Goal: Task Accomplishment & Management: Use online tool/utility

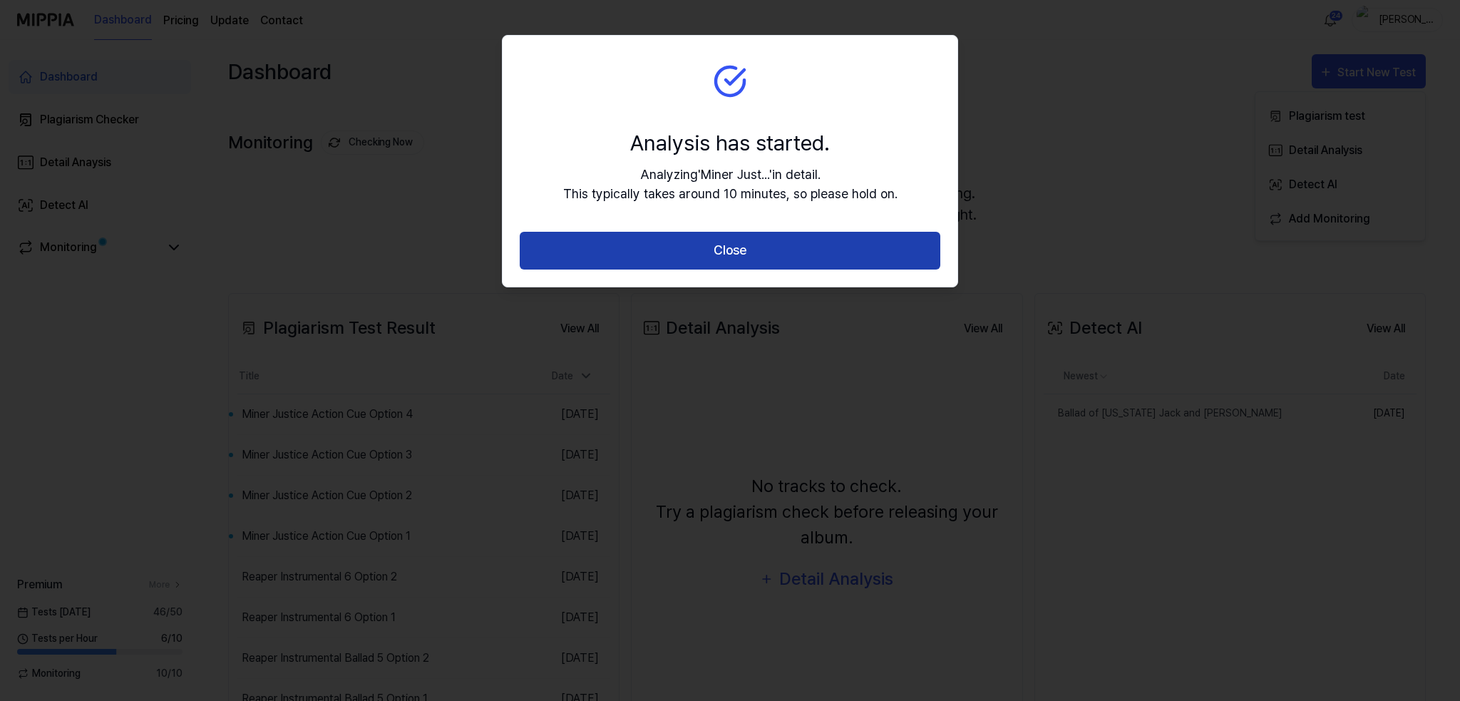
drag, startPoint x: 0, startPoint y: 0, endPoint x: 712, endPoint y: 250, distance: 754.8
click at [712, 250] on button "Close" at bounding box center [730, 251] width 421 height 38
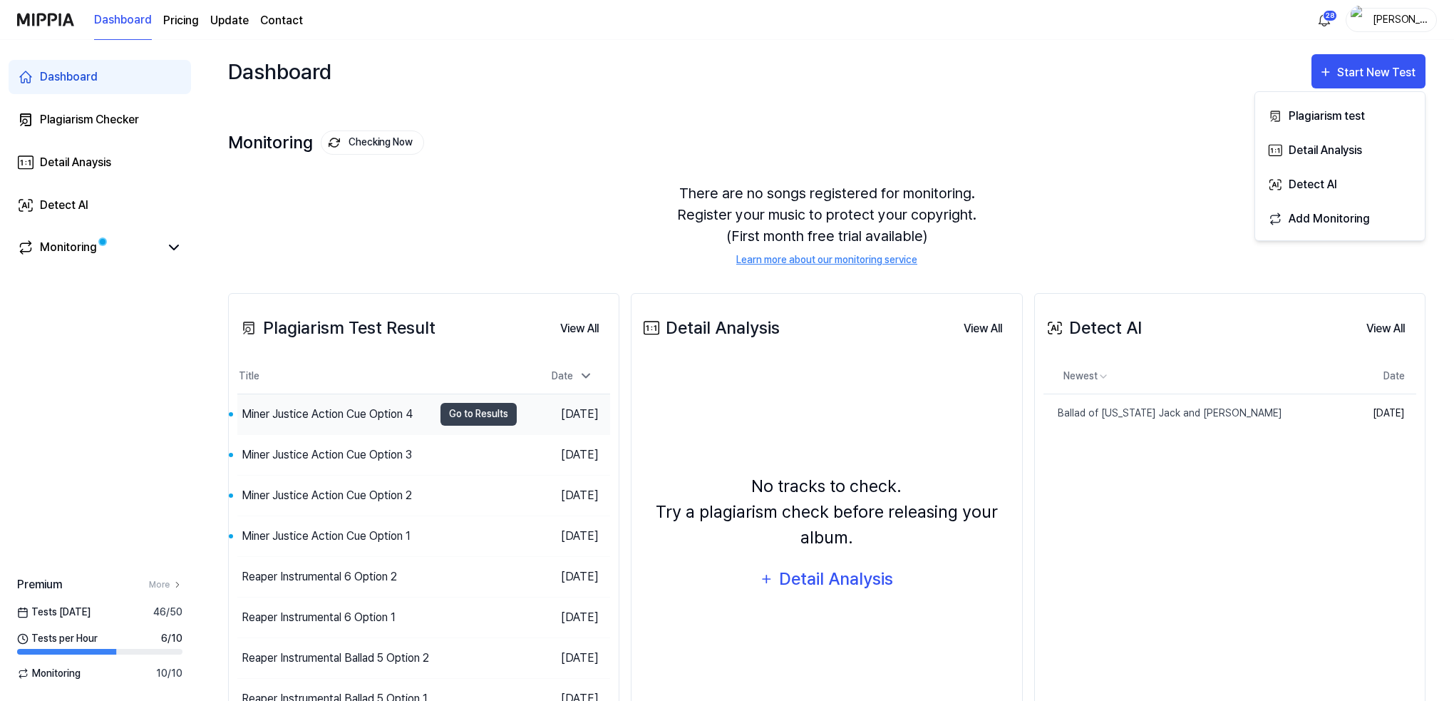
click at [304, 411] on div "Miner Justice Action Cue Option 4" at bounding box center [327, 414] width 171 height 17
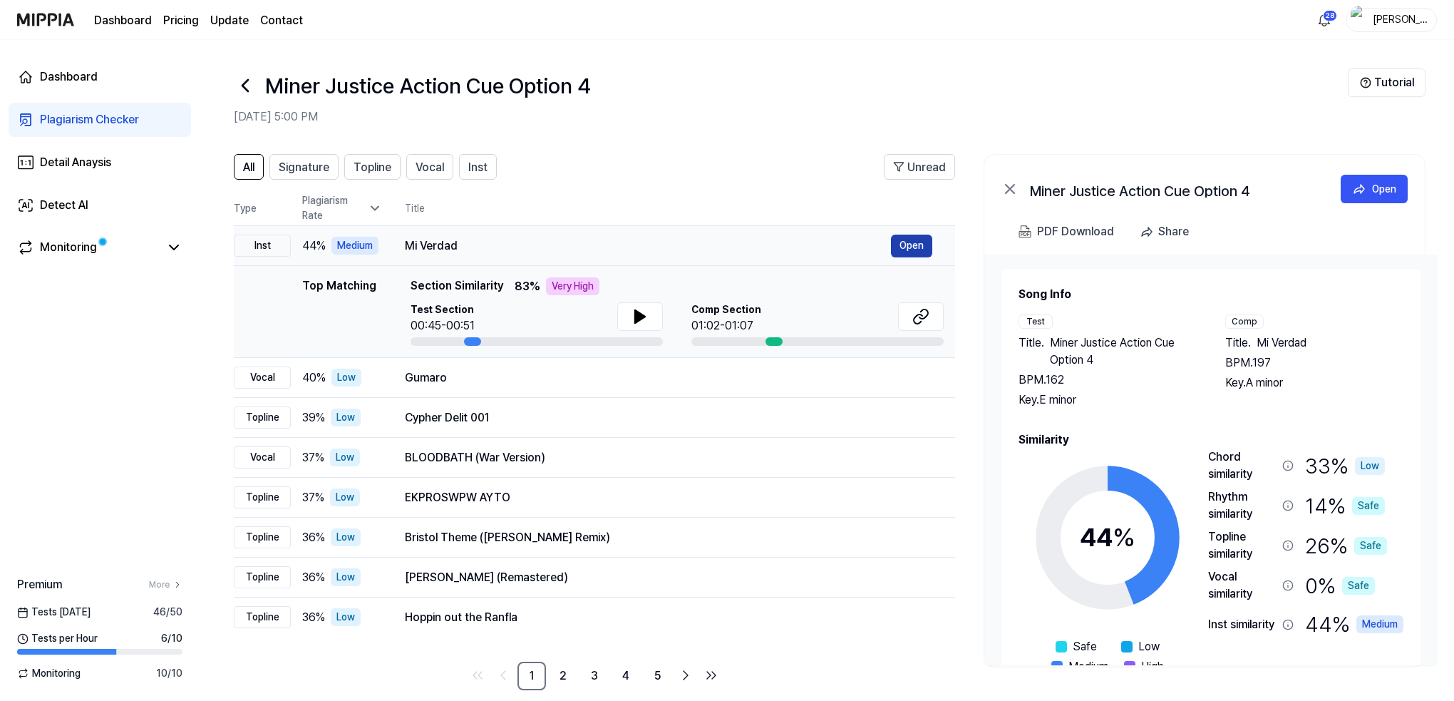
click at [908, 246] on button "Open" at bounding box center [911, 246] width 41 height 23
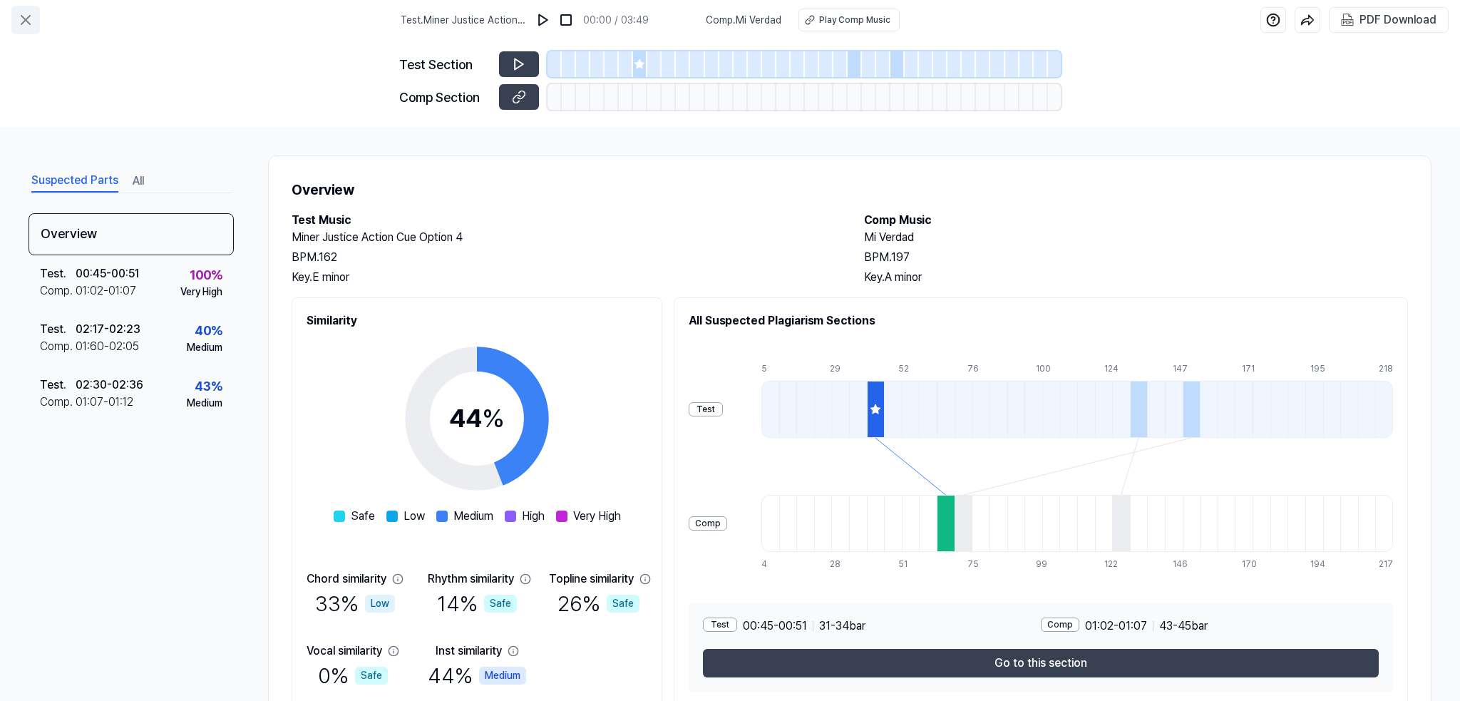
click at [23, 19] on icon at bounding box center [25, 19] width 17 height 17
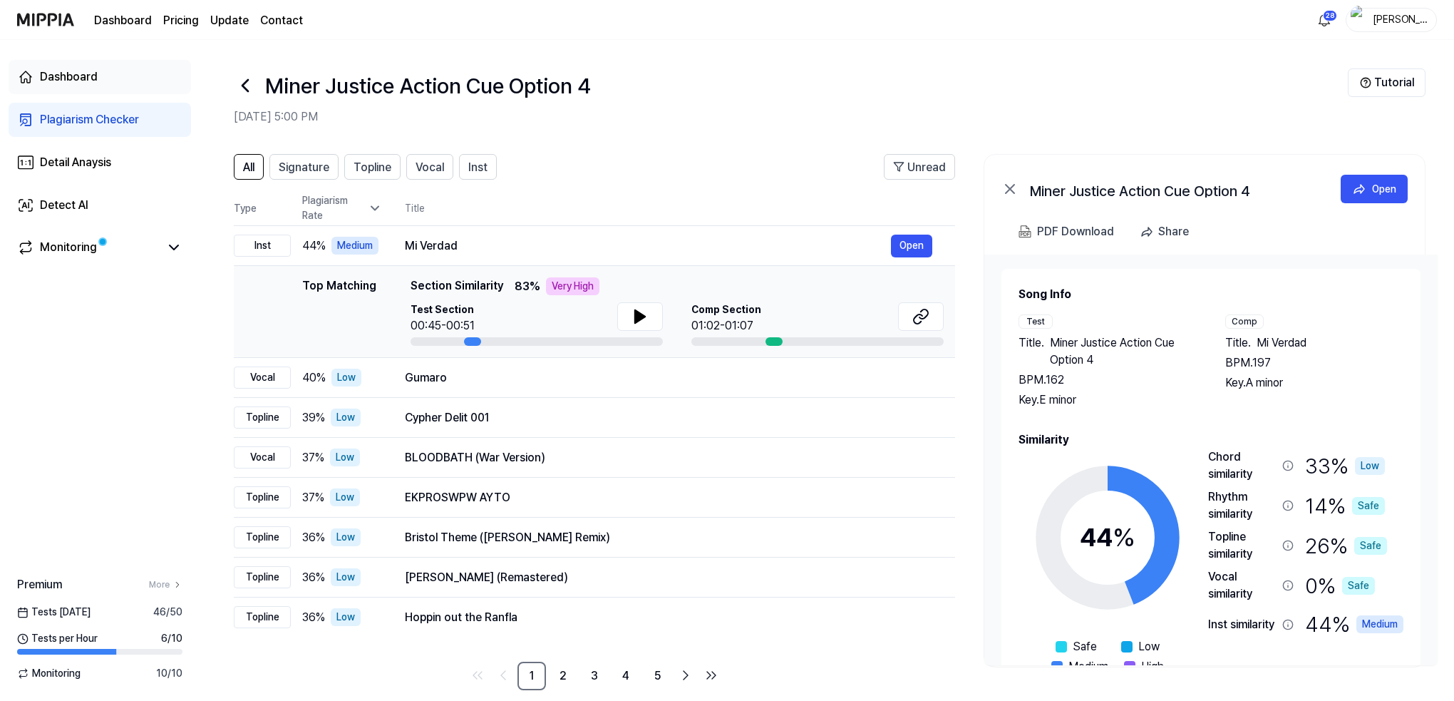
click at [66, 79] on div "Dashboard" at bounding box center [69, 76] width 58 height 17
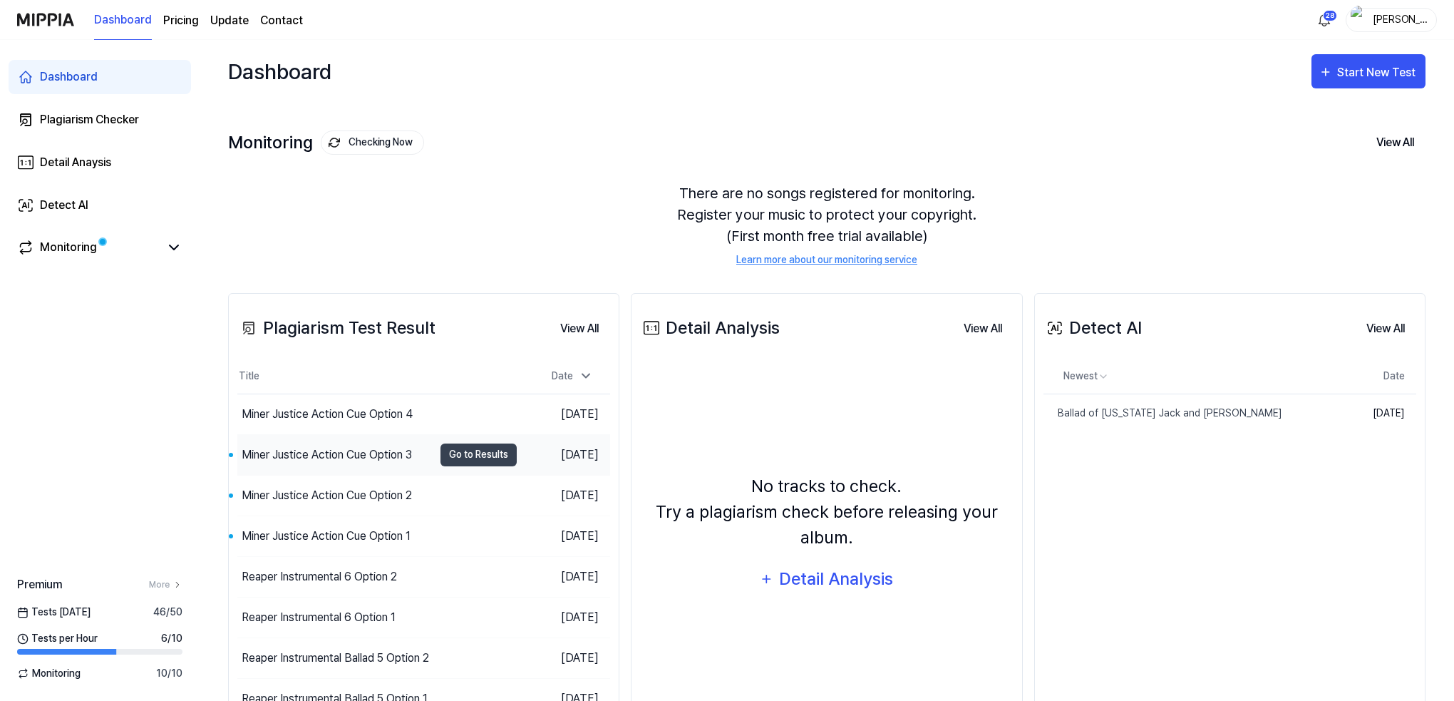
click at [319, 455] on div "Miner Justice Action Cue Option 3" at bounding box center [327, 454] width 170 height 17
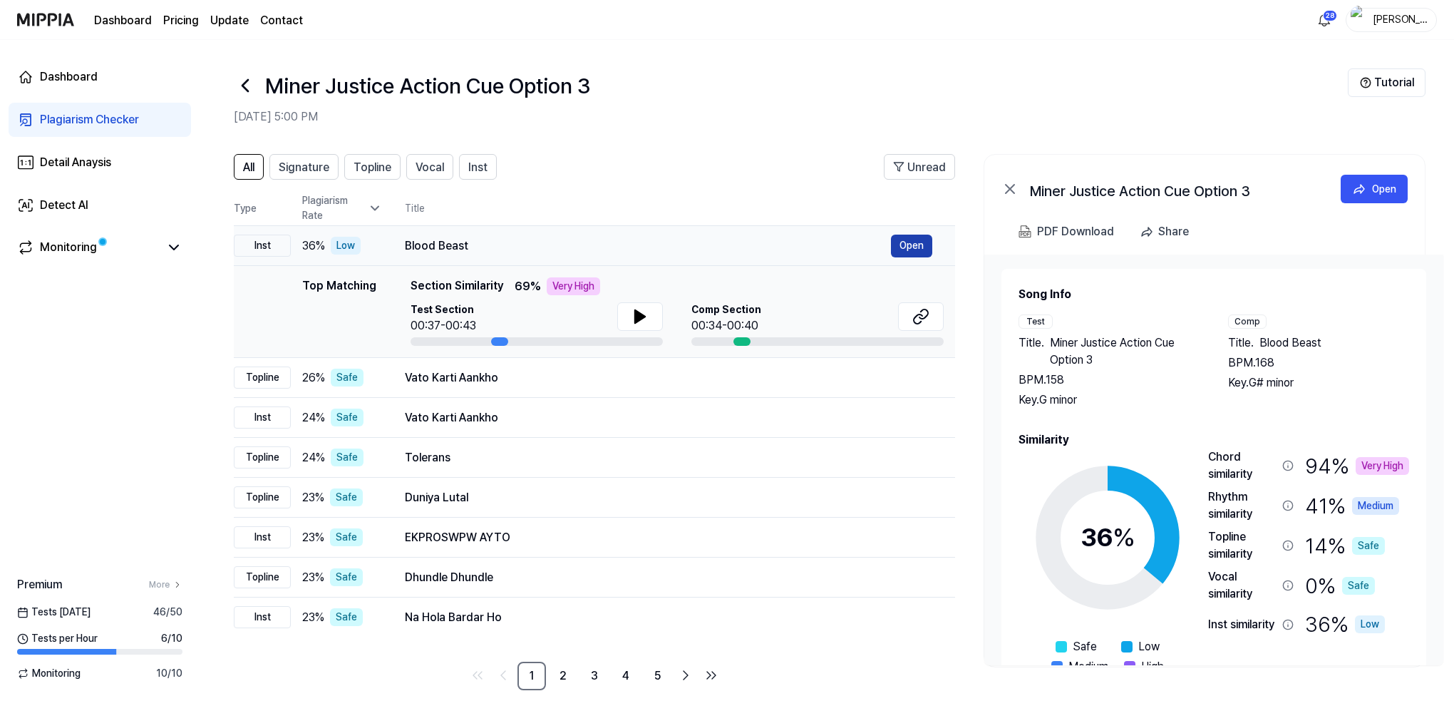
click at [917, 245] on button "Open" at bounding box center [911, 246] width 41 height 23
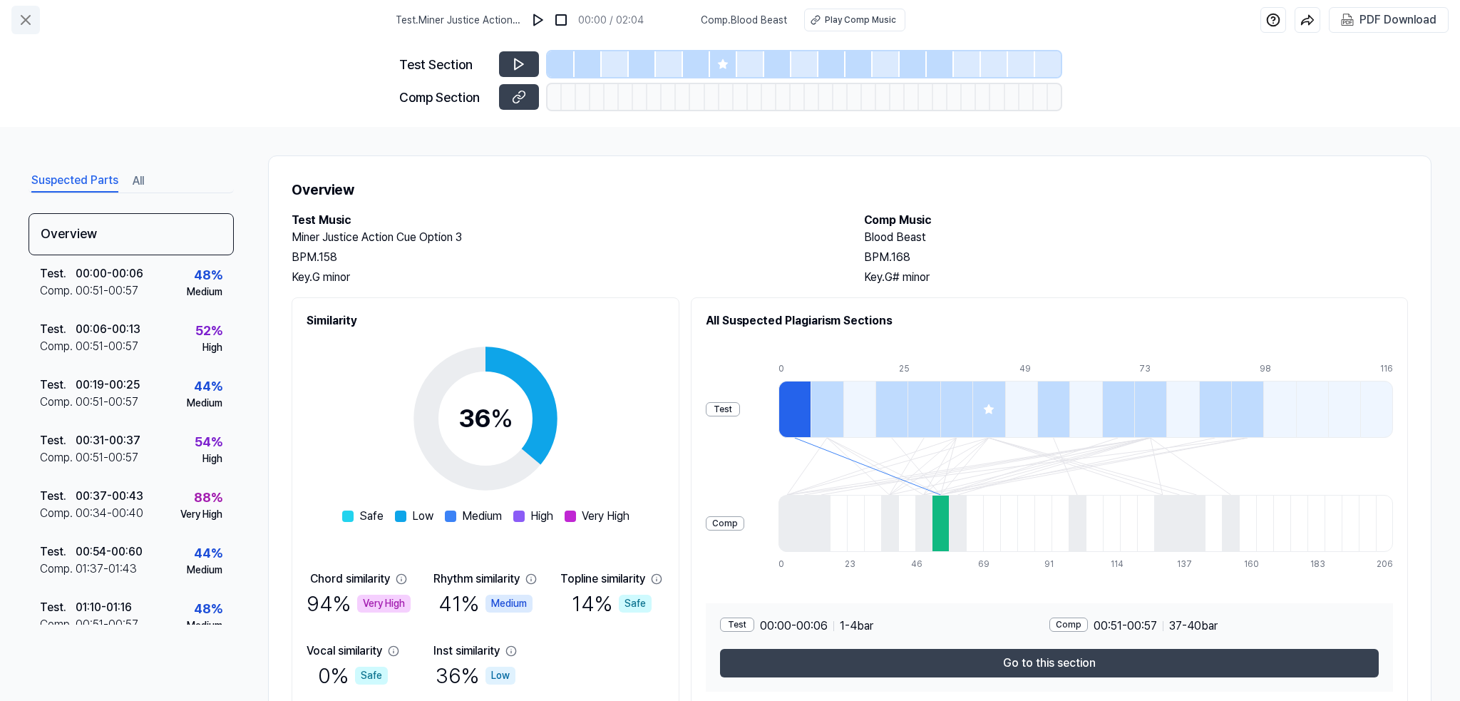
click at [26, 20] on icon at bounding box center [25, 20] width 9 height 9
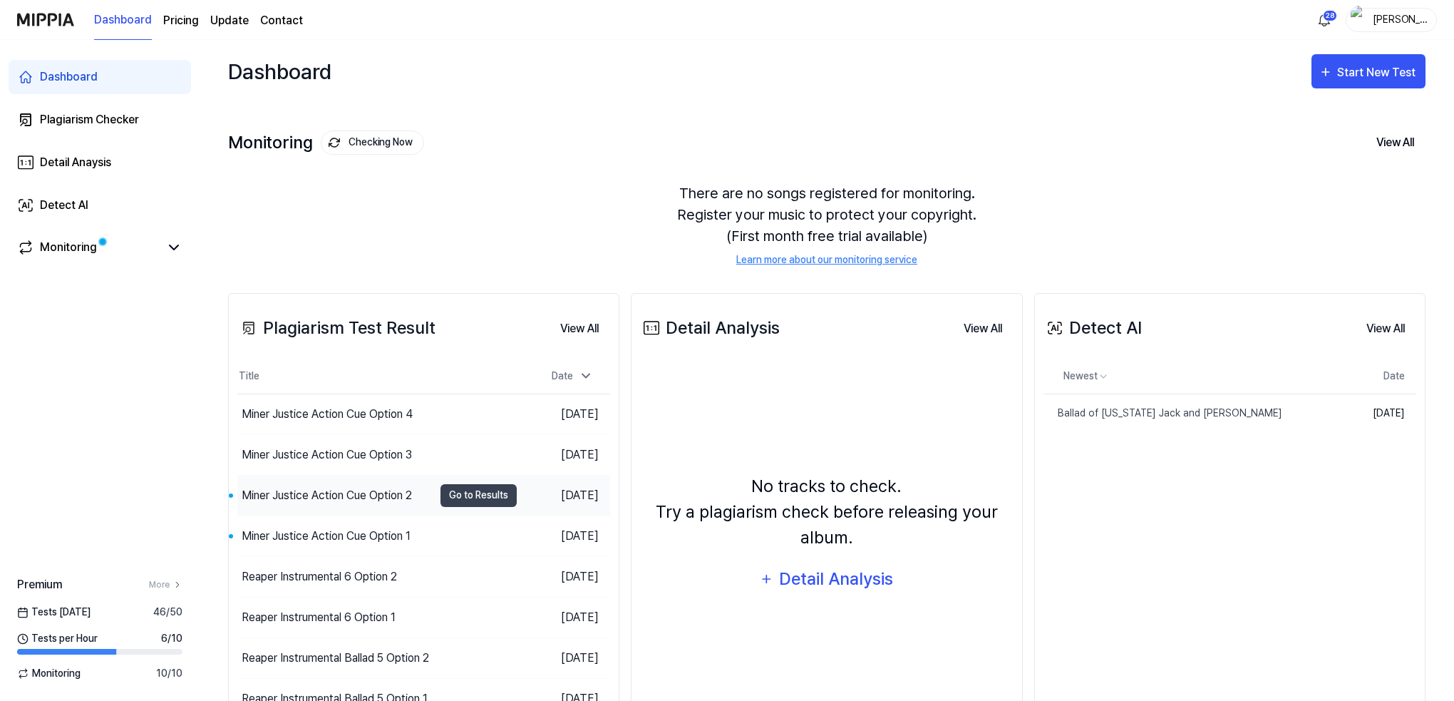
click at [305, 490] on div "Miner Justice Action Cue Option 2" at bounding box center [327, 495] width 170 height 17
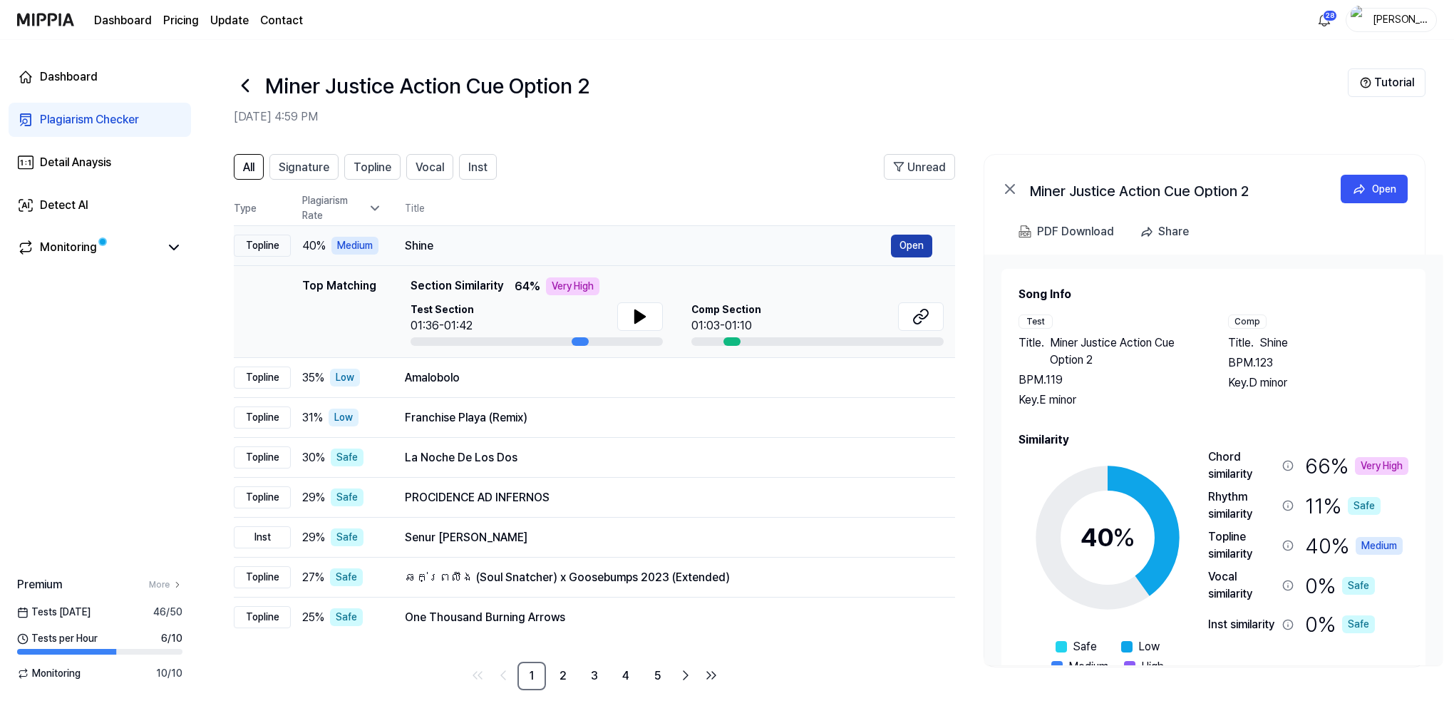
click at [907, 242] on button "Open" at bounding box center [911, 246] width 41 height 23
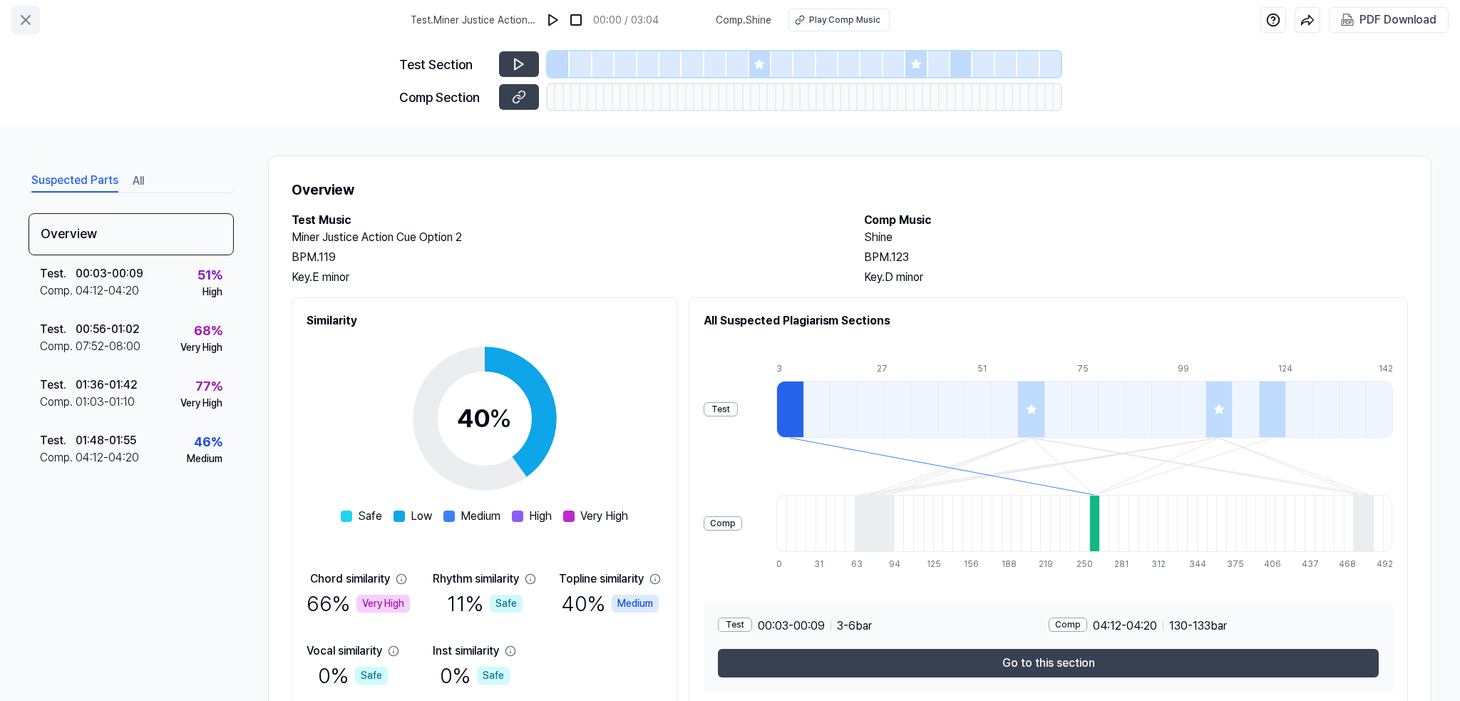
click at [28, 19] on icon at bounding box center [25, 19] width 17 height 17
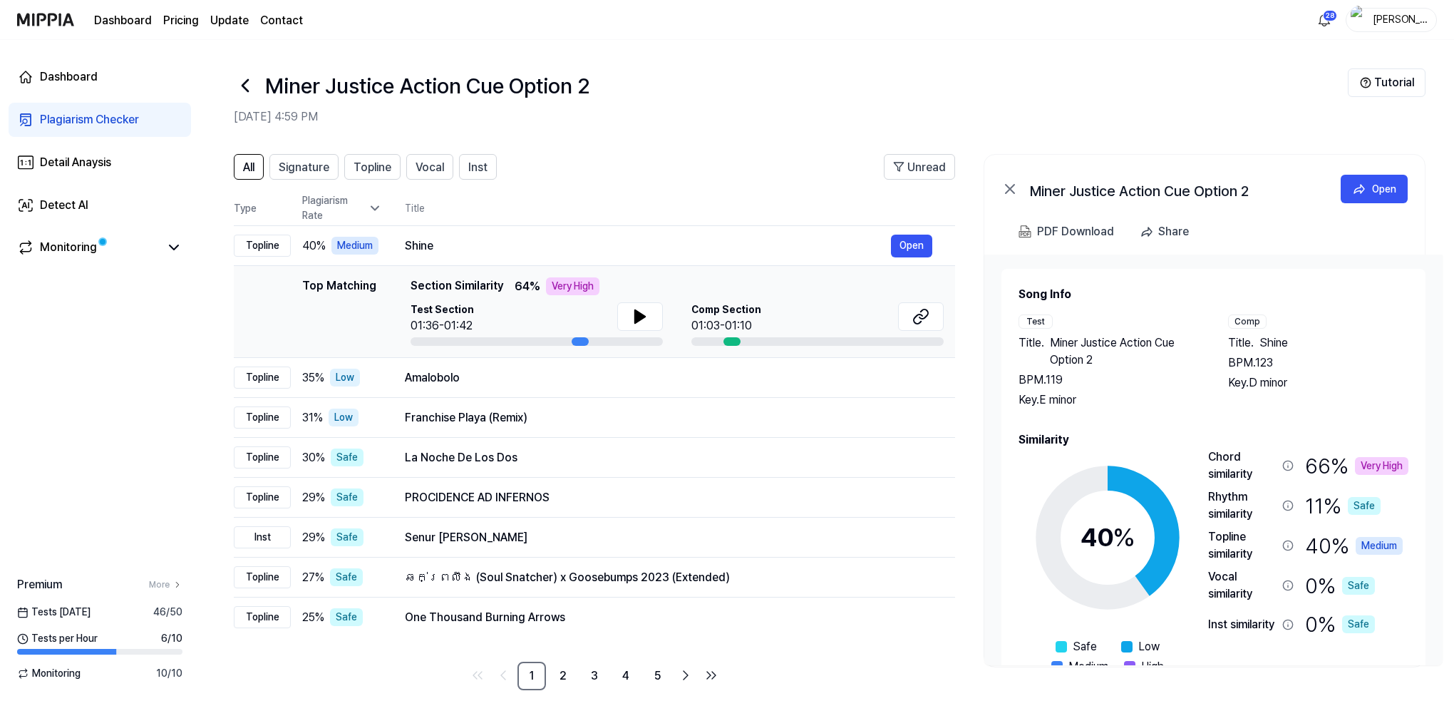
click at [50, 19] on img at bounding box center [45, 19] width 57 height 39
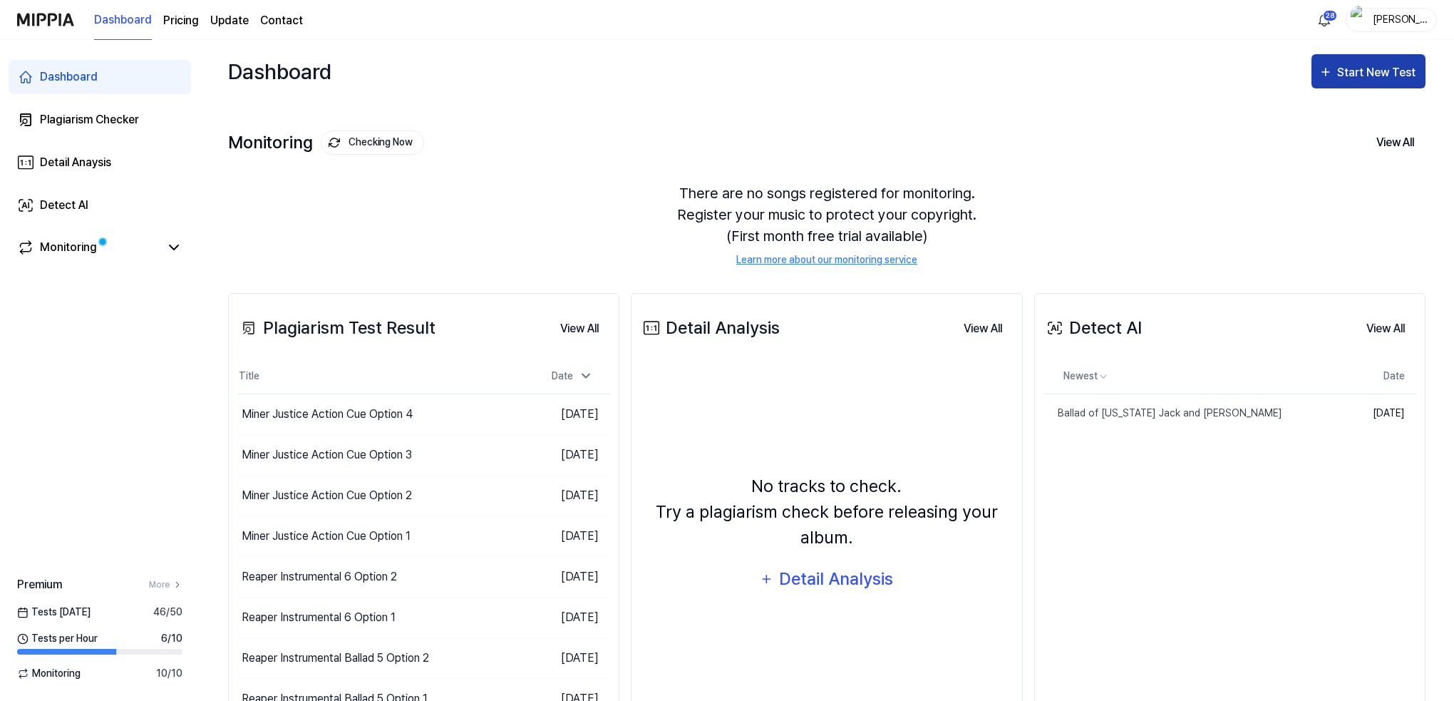
click at [1360, 71] on div "Start New Test" at bounding box center [1377, 72] width 81 height 19
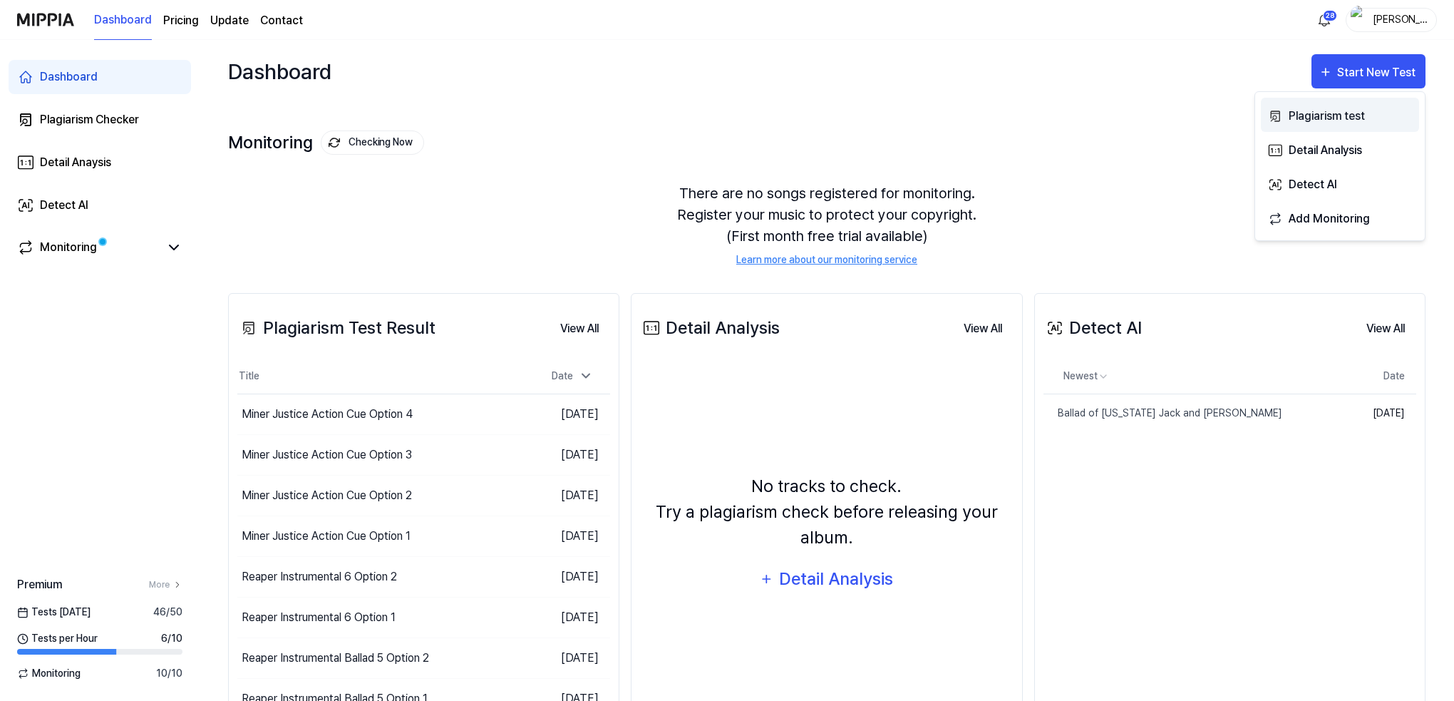
click at [1340, 115] on div "Plagiarism test" at bounding box center [1351, 116] width 124 height 19
click at [1306, 110] on div "Plagiarism test" at bounding box center [1351, 116] width 124 height 19
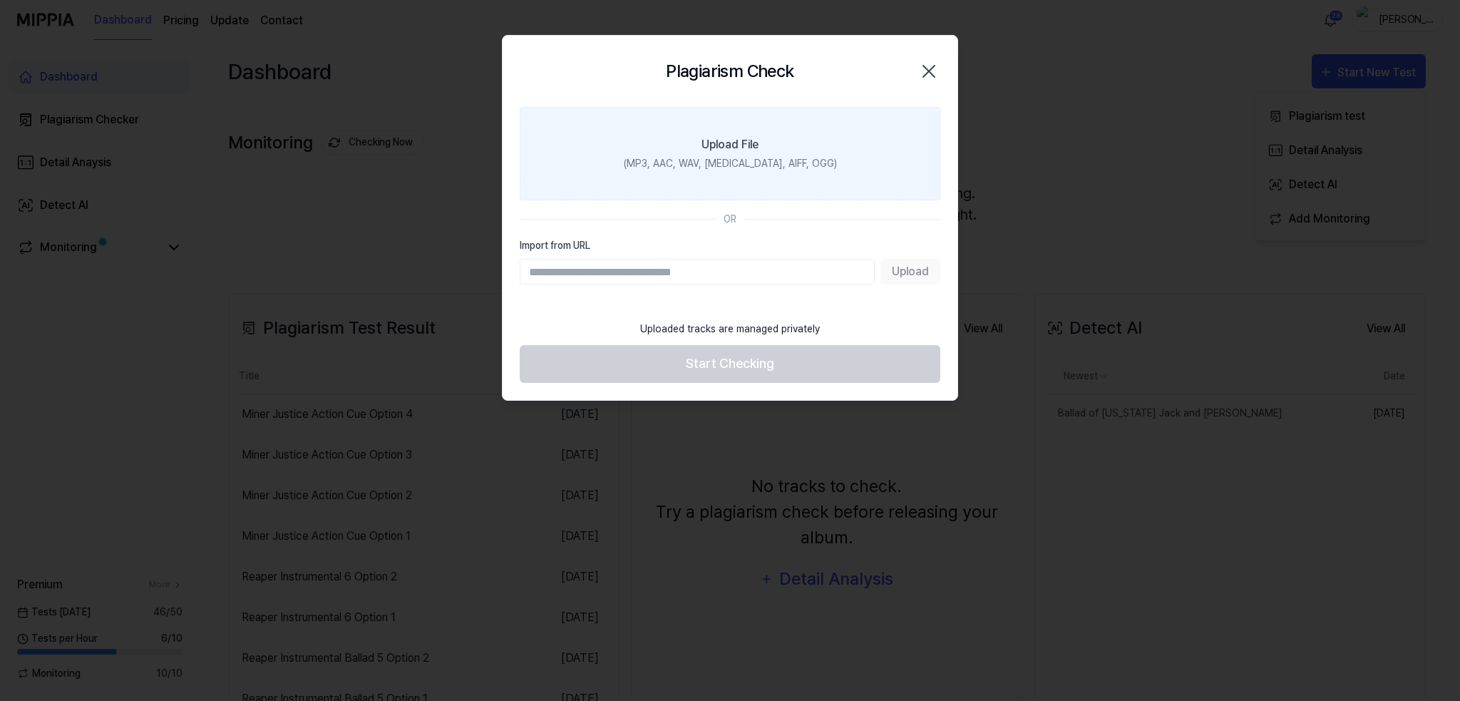
click at [667, 140] on label "Upload File (MP3, AAC, WAV, FLAC, AIFF, OGG)" at bounding box center [730, 153] width 421 height 93
click at [0, 0] on input "Upload File (MP3, AAC, WAV, FLAC, AIFF, OGG)" at bounding box center [0, 0] width 0 height 0
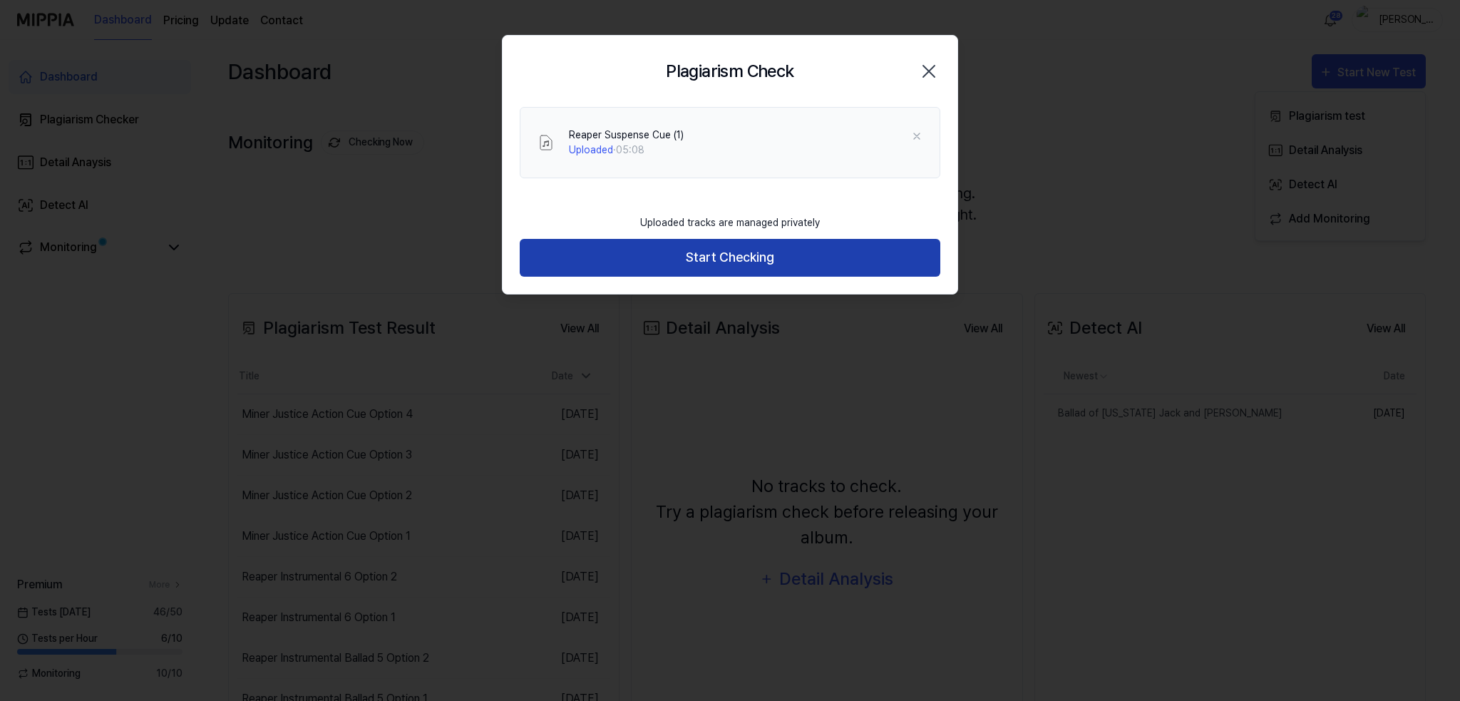
click at [704, 252] on button "Start Checking" at bounding box center [730, 258] width 421 height 38
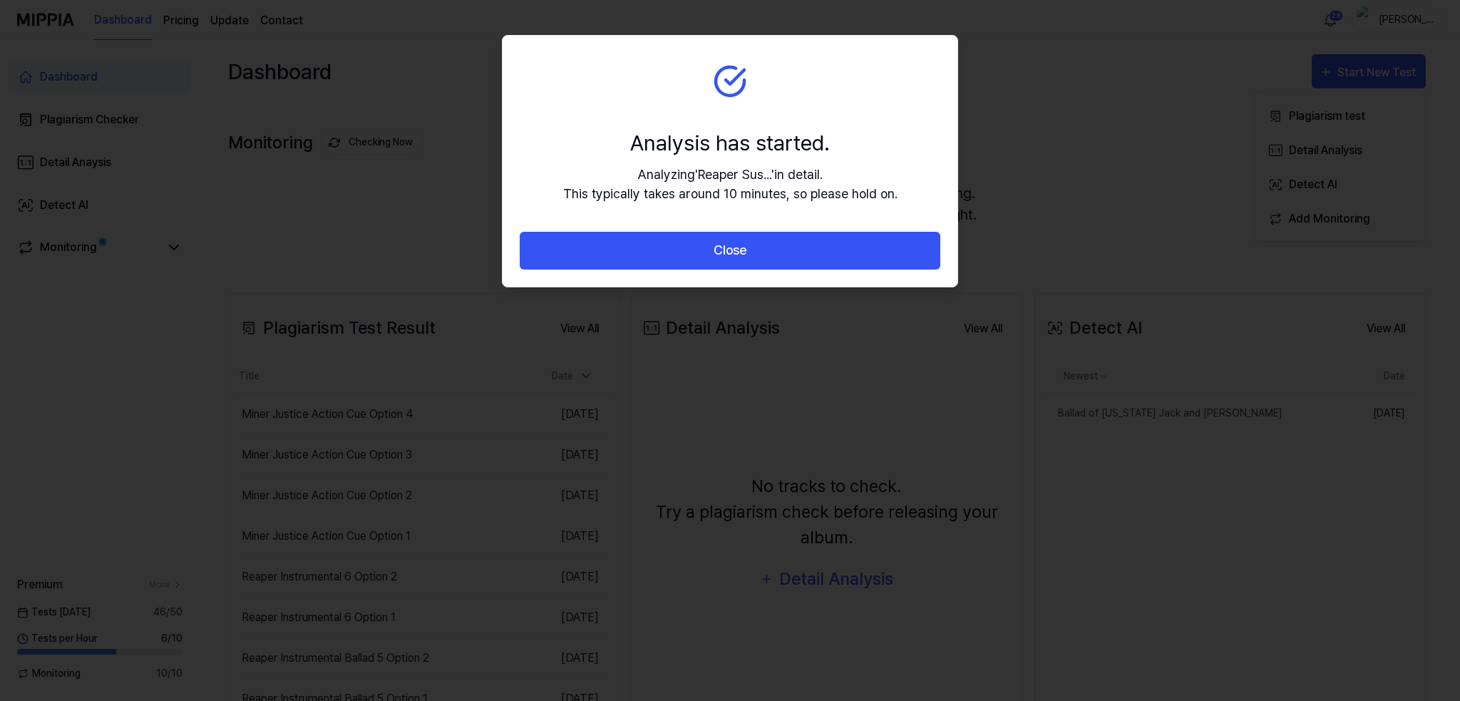
click at [704, 252] on button "Close" at bounding box center [730, 251] width 421 height 38
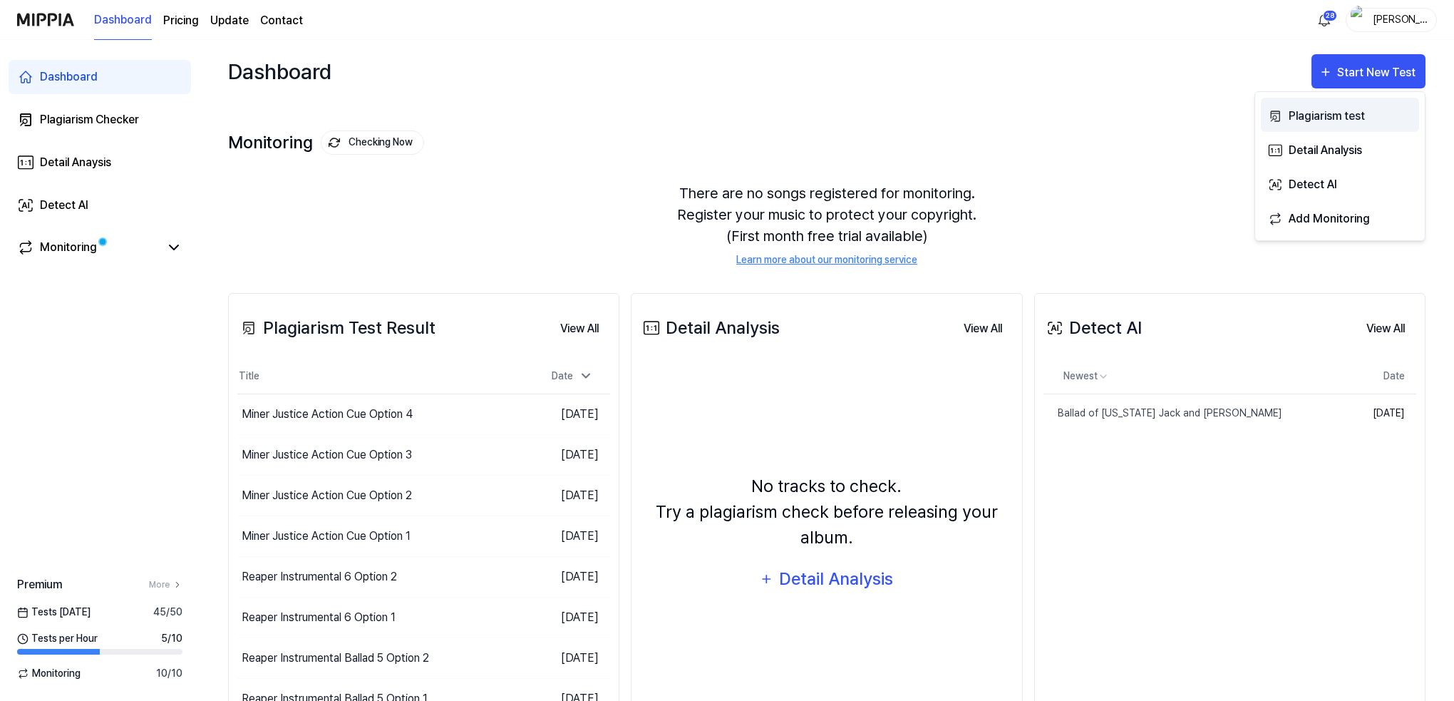
click at [1302, 110] on div "Plagiarism test" at bounding box center [1351, 116] width 124 height 19
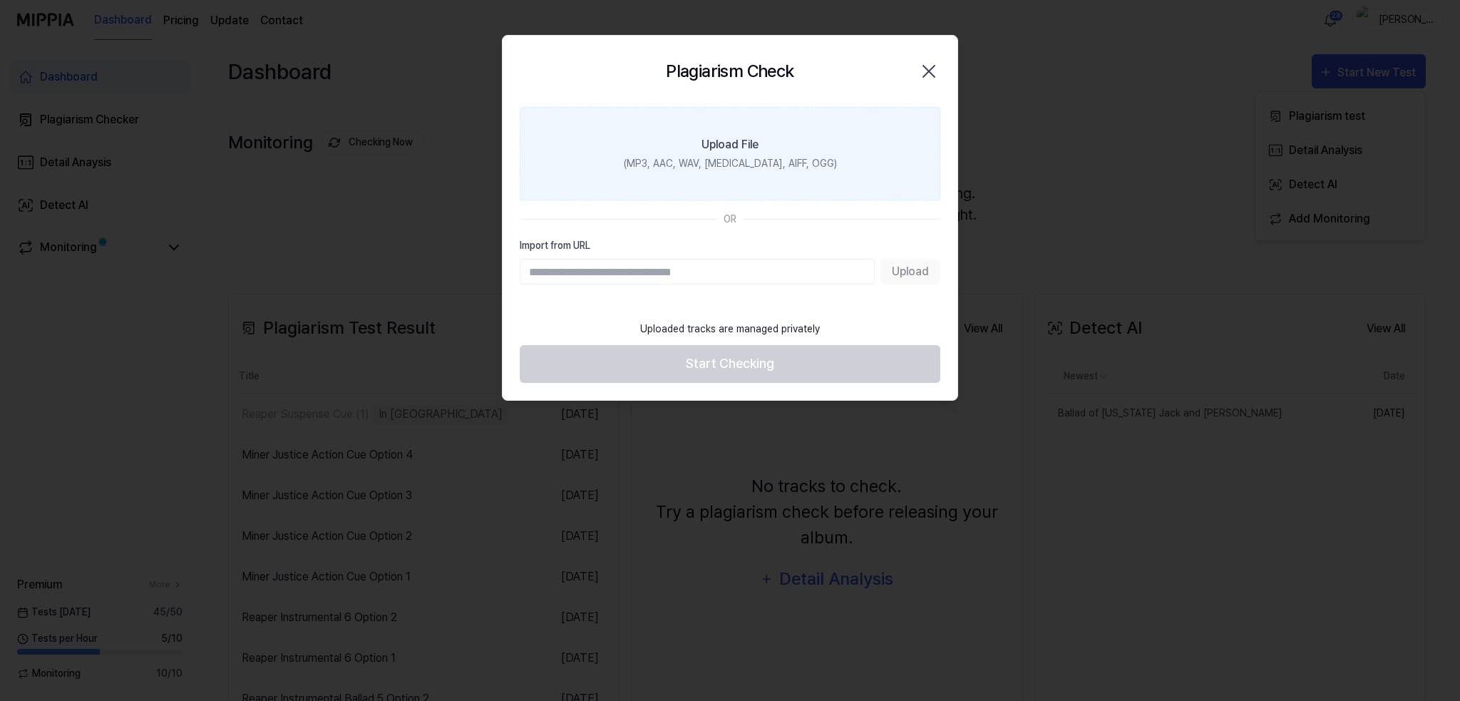
click at [664, 150] on label "Upload File (MP3, AAC, WAV, FLAC, AIFF, OGG)" at bounding box center [730, 153] width 421 height 93
click at [0, 0] on input "Upload File (MP3, AAC, WAV, FLAC, AIFF, OGG)" at bounding box center [0, 0] width 0 height 0
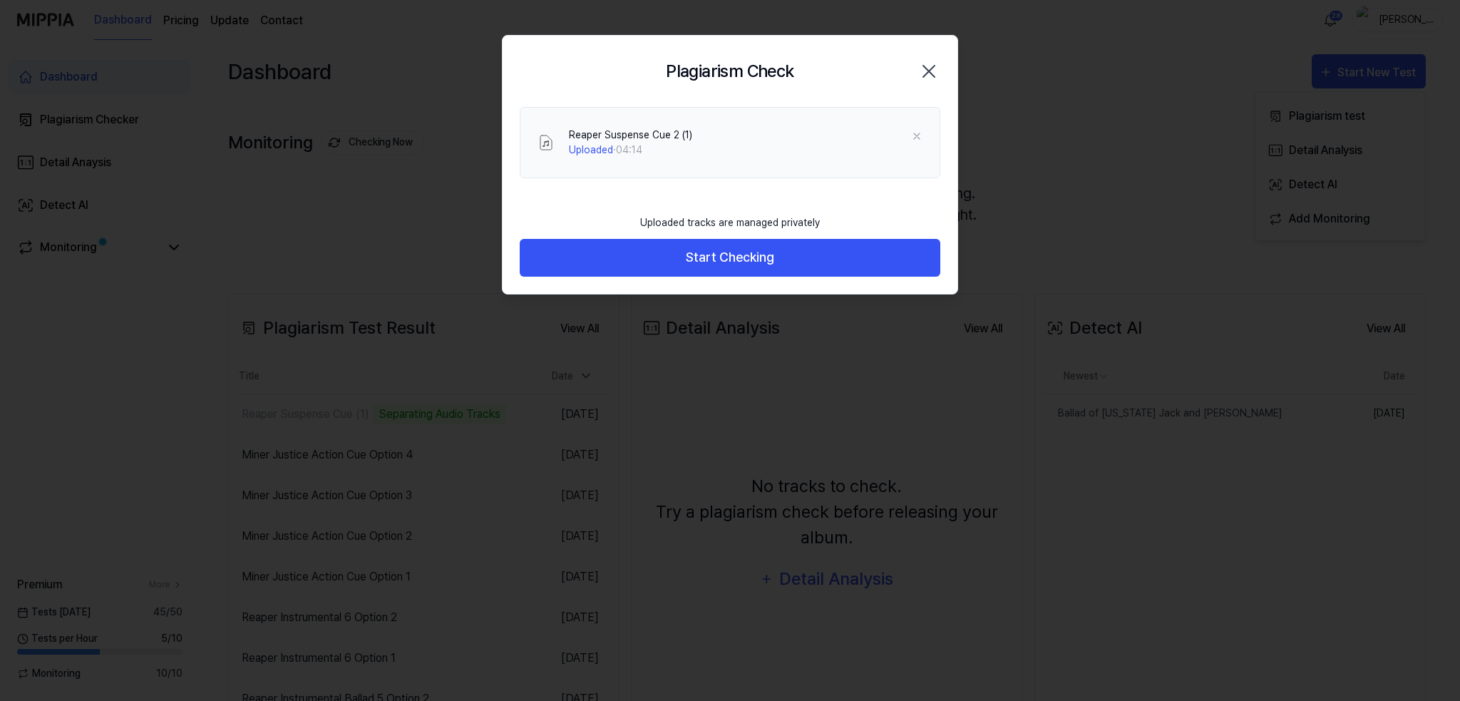
click at [932, 71] on icon "button" at bounding box center [928, 71] width 23 height 23
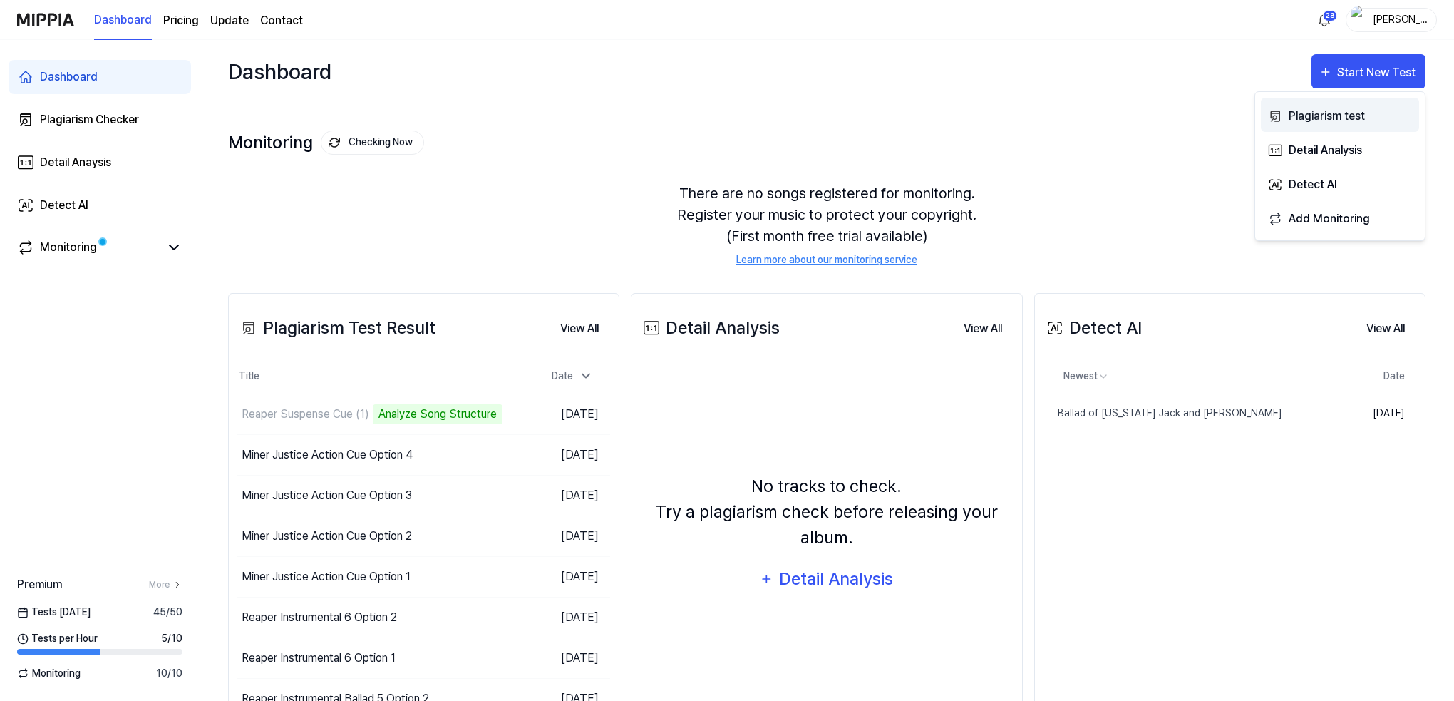
click at [1334, 115] on div "Plagiarism test" at bounding box center [1351, 116] width 124 height 19
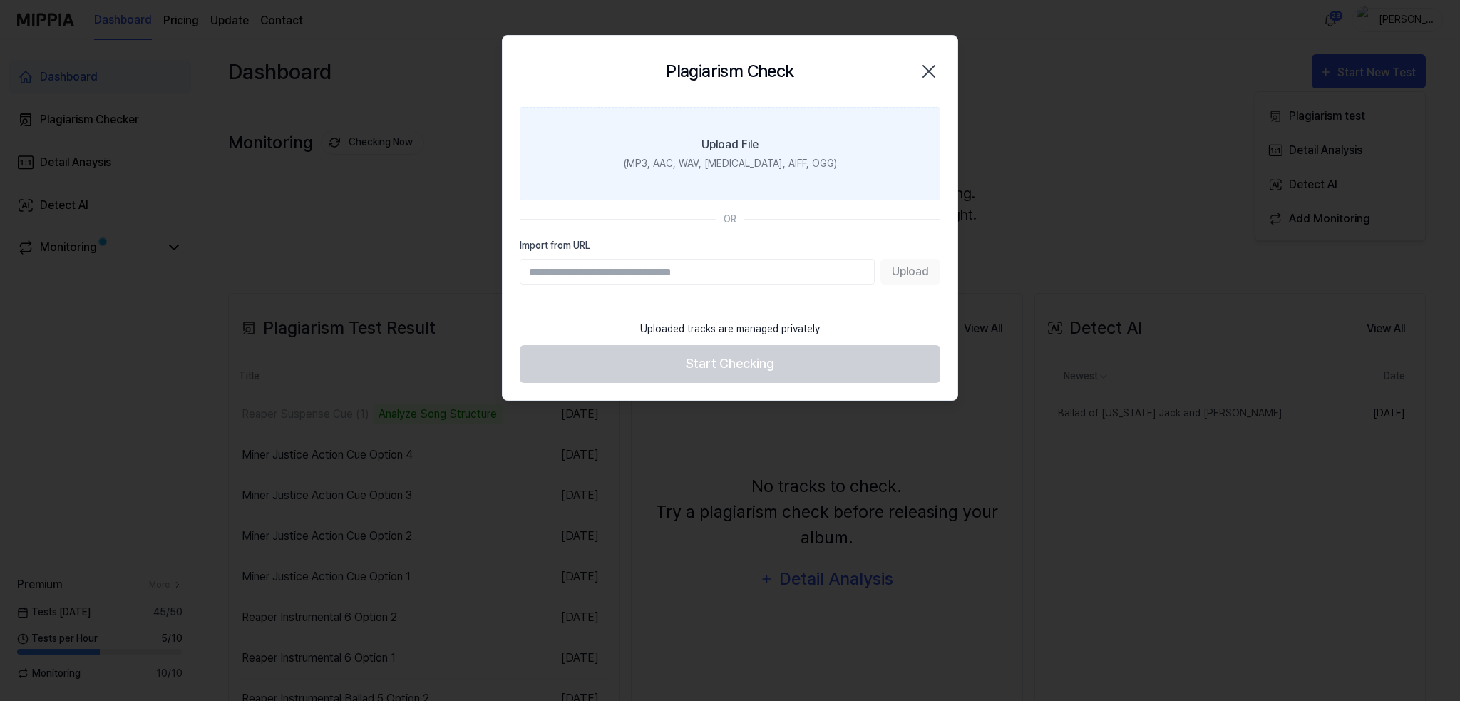
click at [783, 159] on div "(MP3, AAC, WAV, FLAC, AIFF, OGG)" at bounding box center [730, 163] width 213 height 15
click at [0, 0] on input "Upload File (MP3, AAC, WAV, FLAC, AIFF, OGG)" at bounding box center [0, 0] width 0 height 0
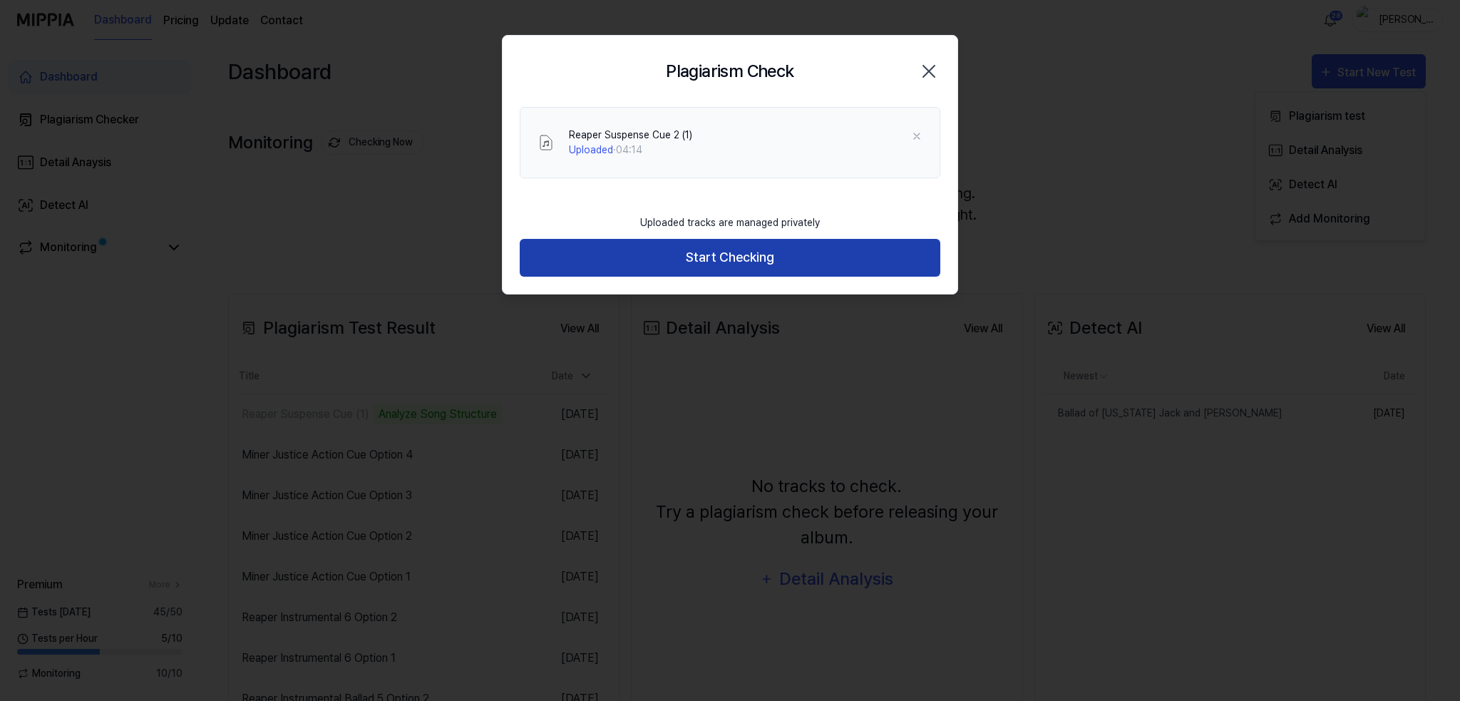
click at [724, 260] on button "Start Checking" at bounding box center [730, 258] width 421 height 38
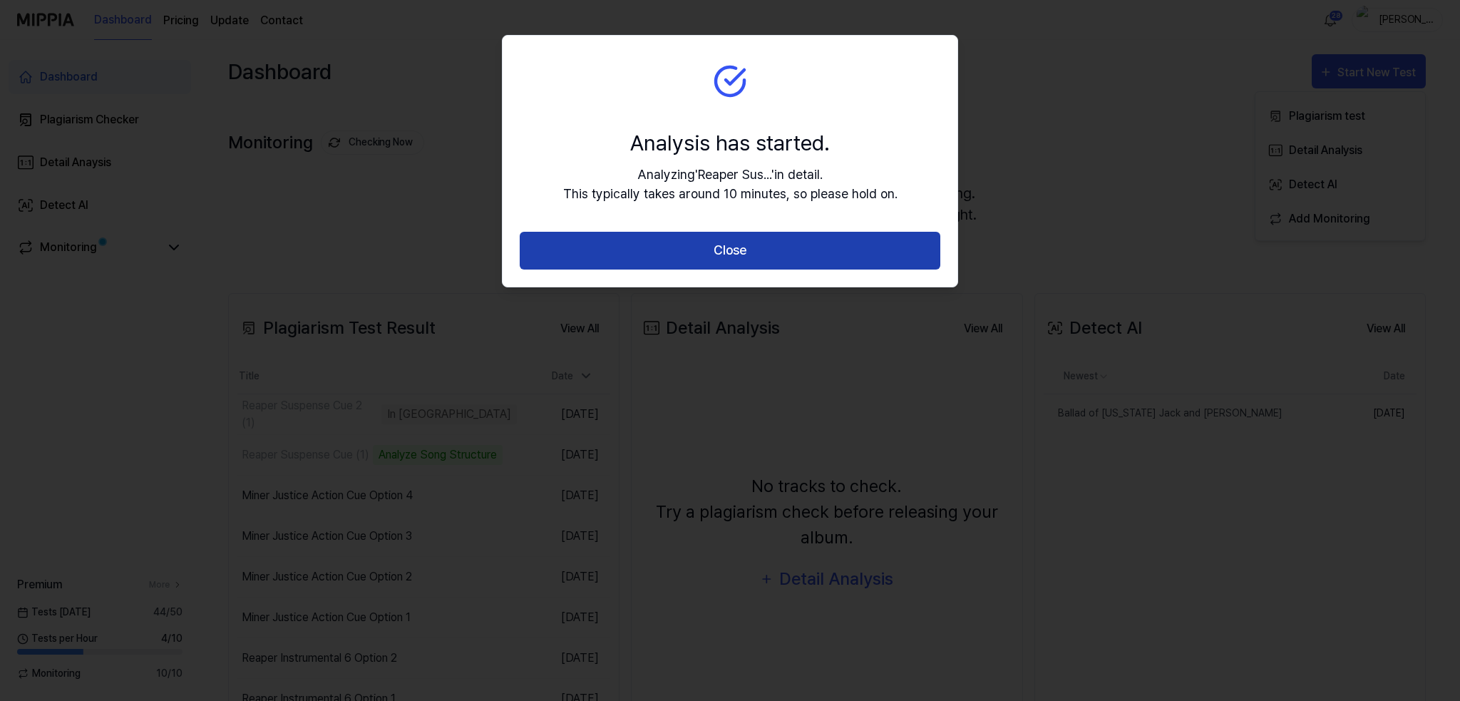
click at [756, 249] on button "Close" at bounding box center [730, 251] width 421 height 38
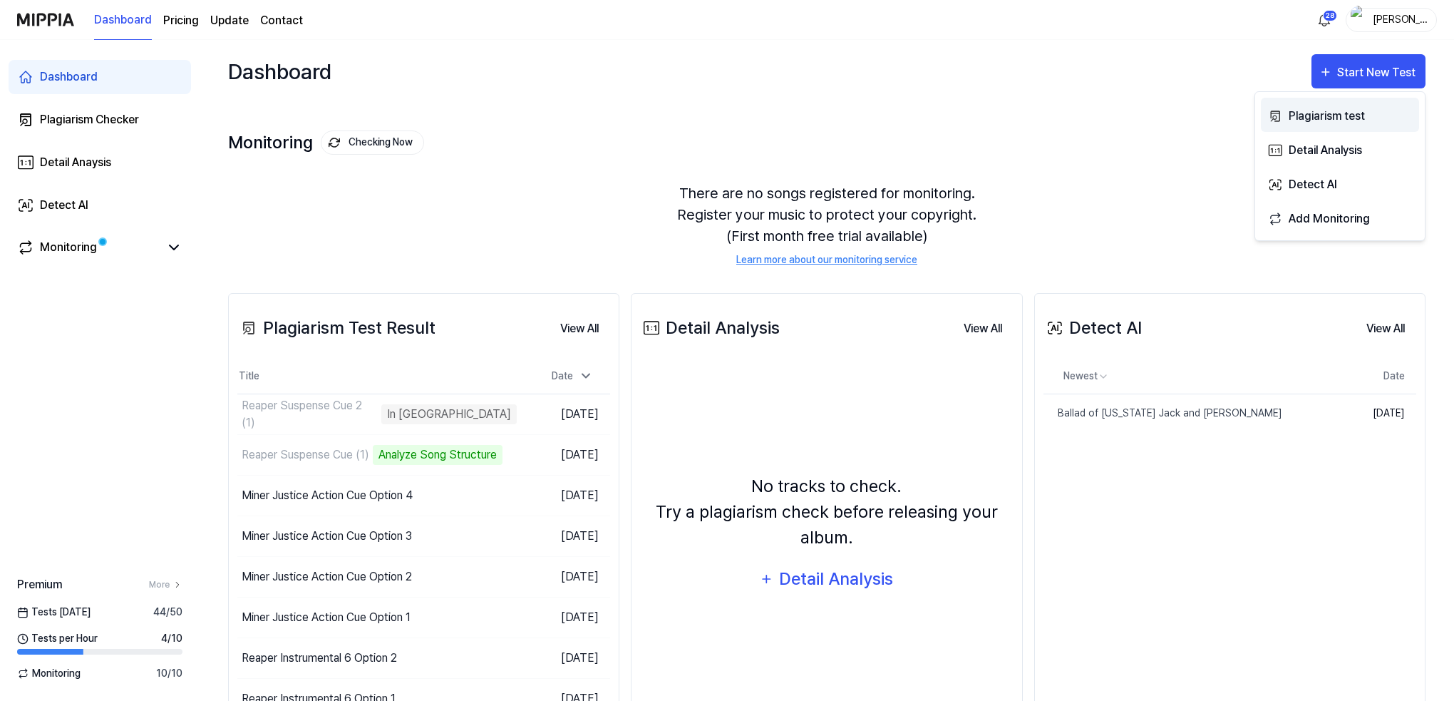
click at [1312, 113] on div "Plagiarism test" at bounding box center [1351, 116] width 124 height 19
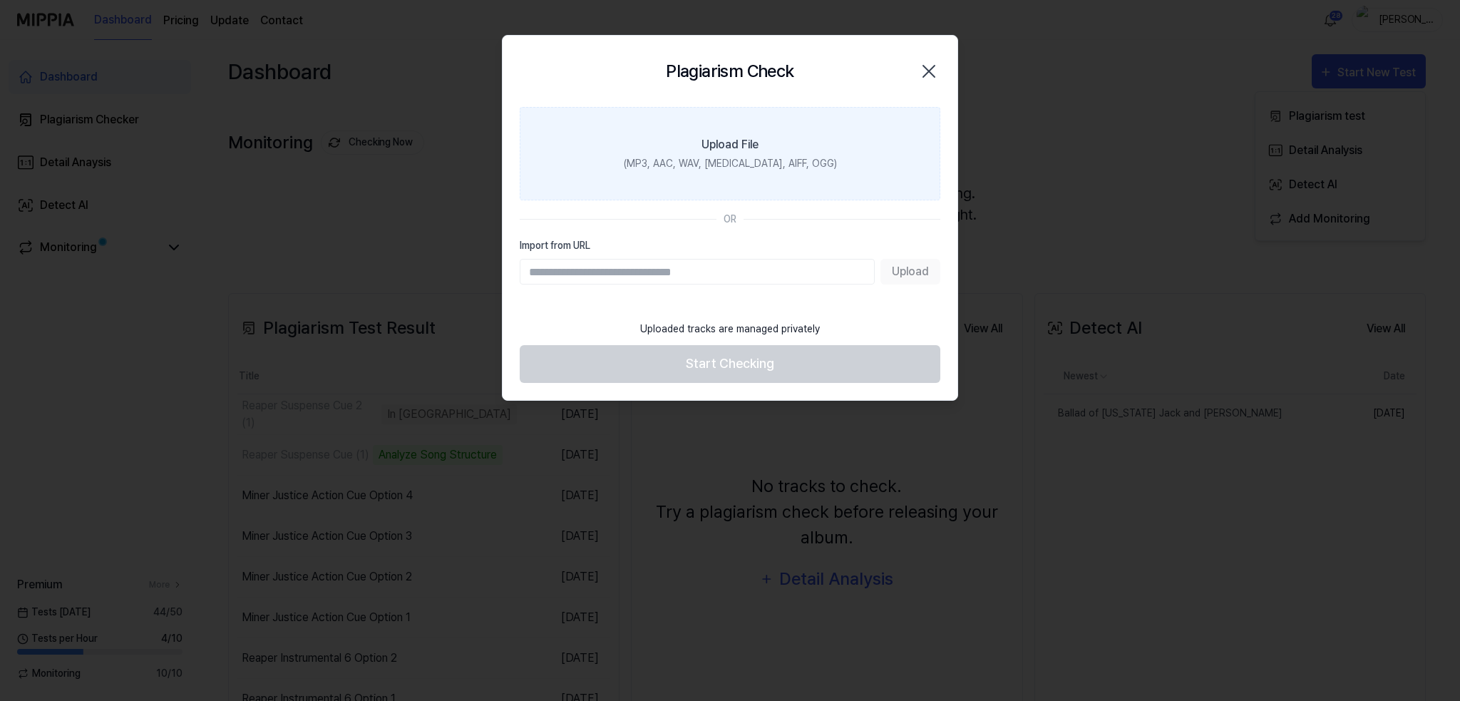
click at [753, 149] on div "Upload File" at bounding box center [729, 144] width 57 height 17
click at [0, 0] on input "Upload File (MP3, AAC, WAV, FLAC, AIFF, OGG)" at bounding box center [0, 0] width 0 height 0
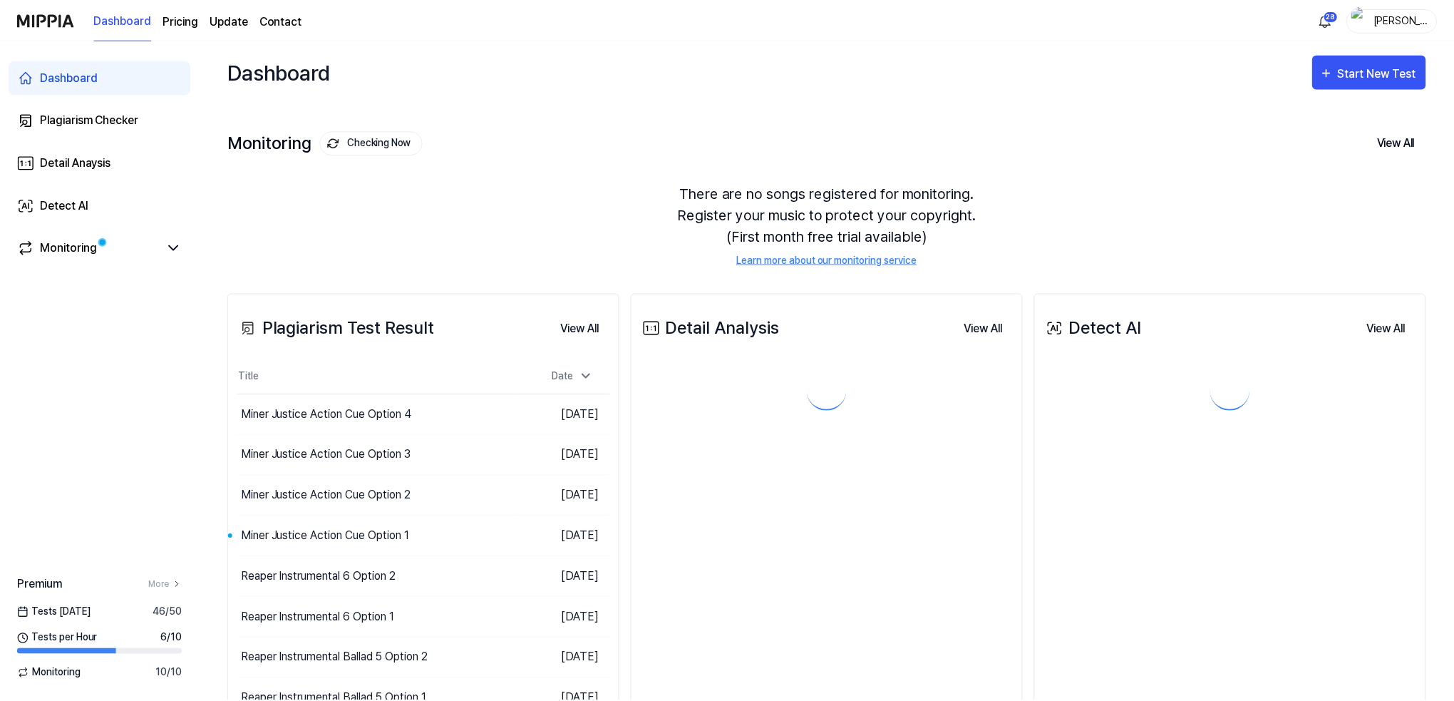
scroll to position [103, 0]
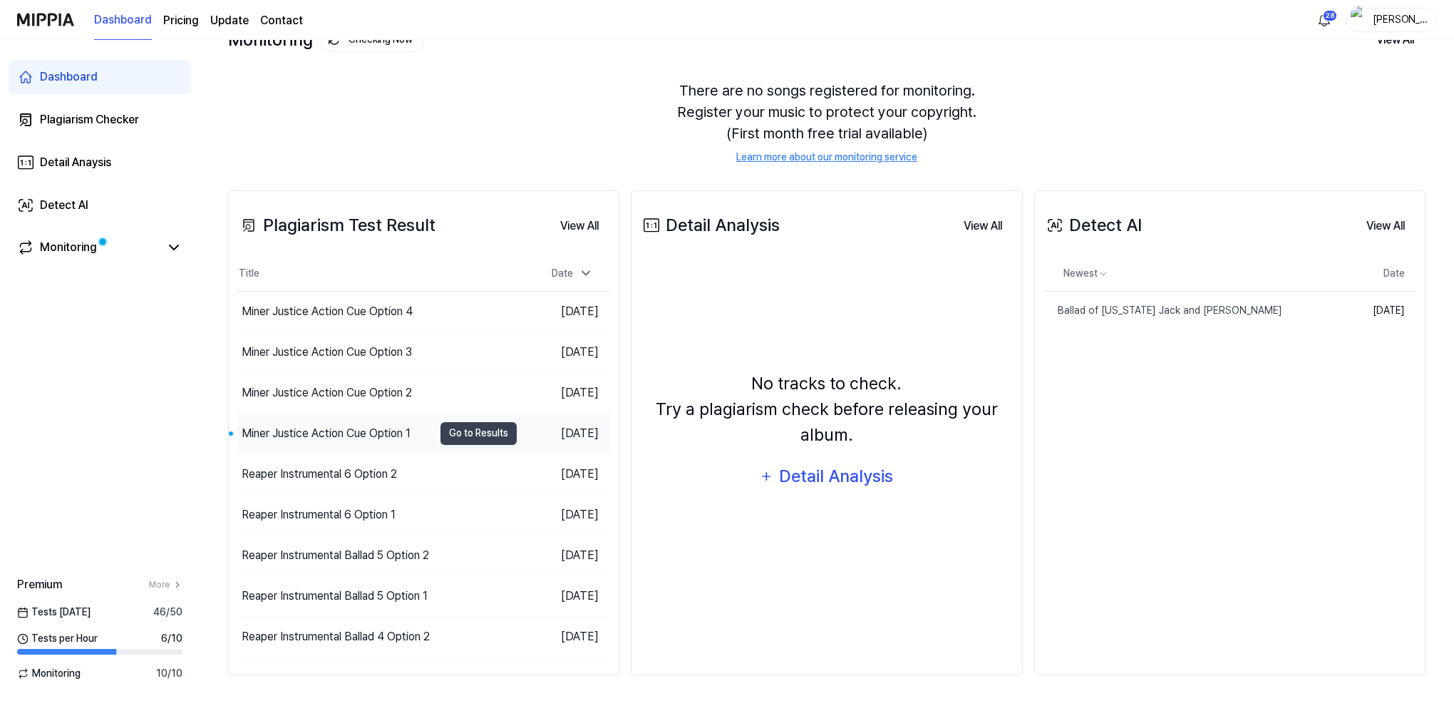
click at [371, 432] on div "Miner Justice Action Cue Option 1" at bounding box center [326, 433] width 169 height 17
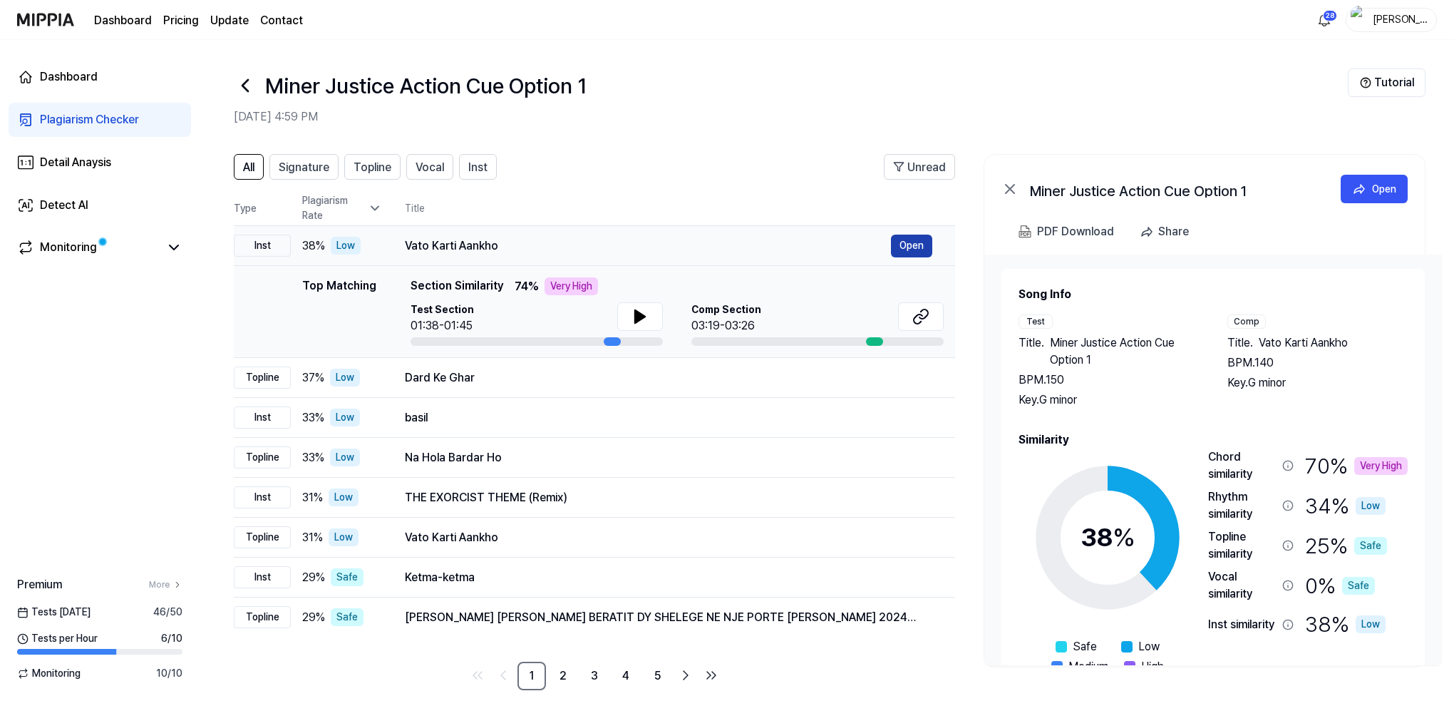
click at [907, 243] on button "Open" at bounding box center [911, 246] width 41 height 23
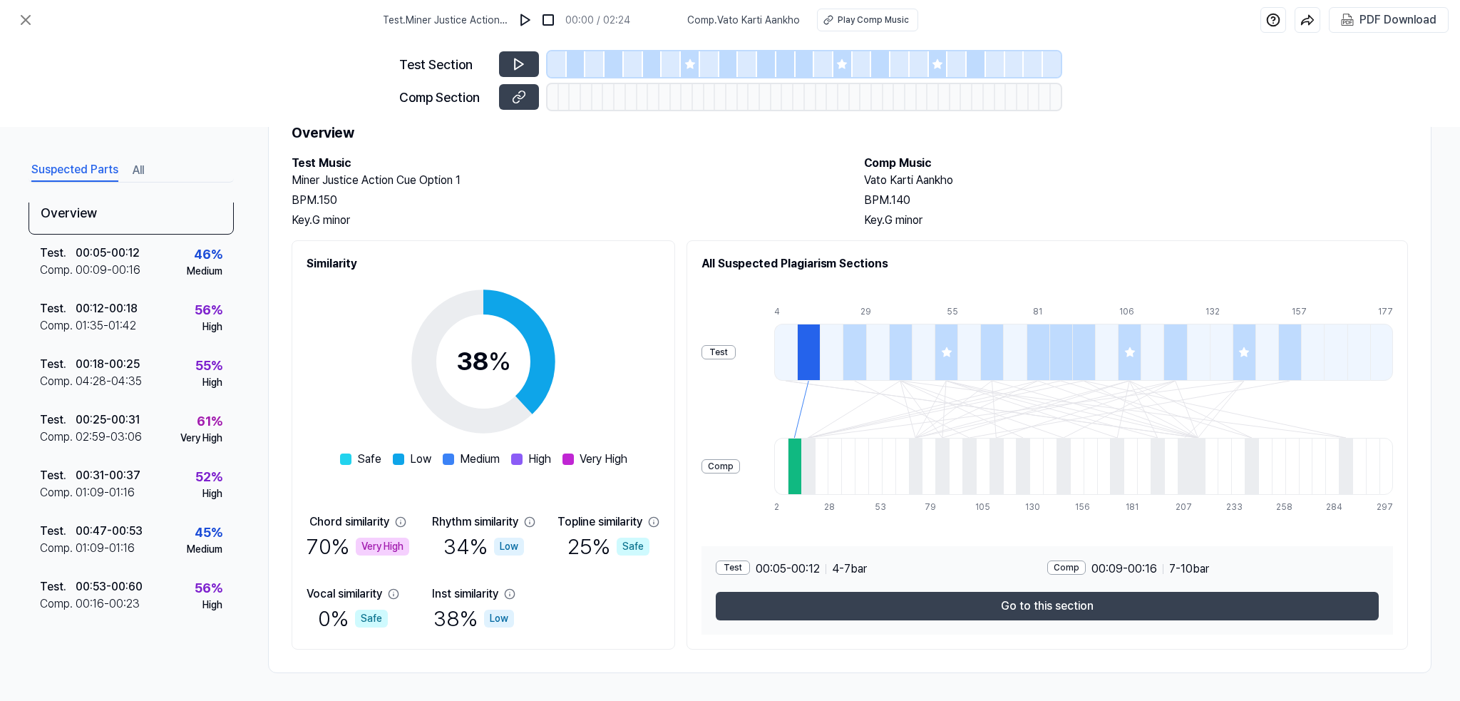
scroll to position [11, 0]
